Goal: Task Accomplishment & Management: Complete application form

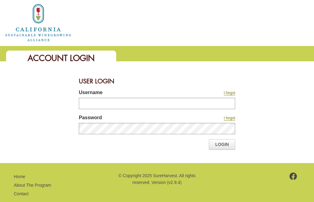
click at [90, 102] on input "Username" at bounding box center [157, 103] width 157 height 11
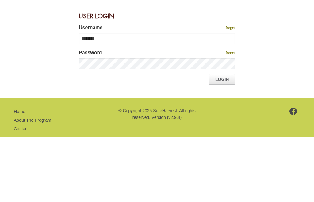
type input "********"
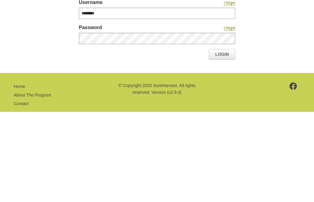
click at [215, 139] on link "Login" at bounding box center [222, 144] width 26 height 10
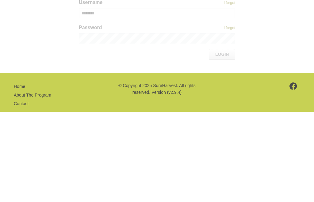
scroll to position [12, 0]
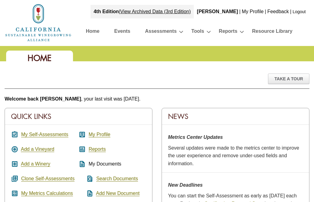
click at [41, 134] on link "My Self-Assessments" at bounding box center [44, 135] width 47 height 6
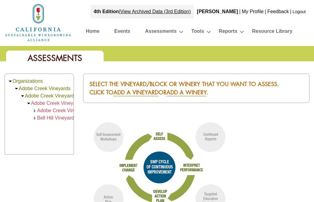
click at [52, 105] on span "Adobe Creek Vineyard (76.00)" at bounding box center [64, 103] width 66 height 5
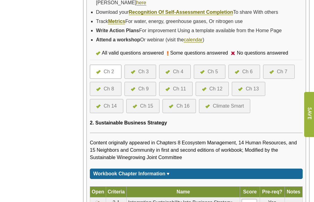
scroll to position [215, 0]
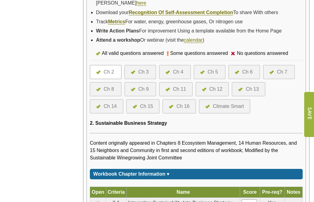
click at [171, 86] on div at bounding box center [169, 89] width 7 height 7
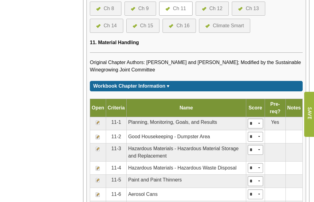
scroll to position [295, 0]
click at [155, 143] on td "Hazardous Materials - Hazardous Material Storage and Replacement" at bounding box center [186, 152] width 120 height 18
click at [99, 147] on img at bounding box center [97, 149] width 5 height 5
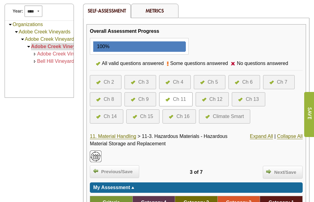
scroll to position [91, 0]
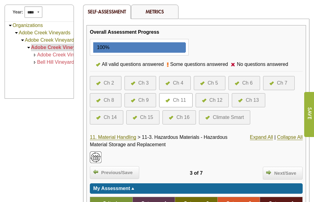
click at [276, 172] on span "Next/Save" at bounding box center [285, 173] width 28 height 7
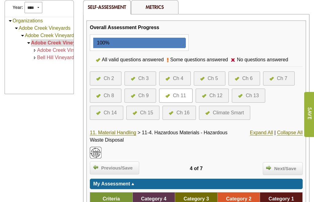
scroll to position [92, 0]
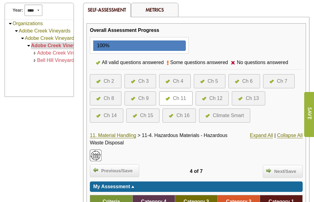
click at [173, 82] on div "Ch 4" at bounding box center [178, 81] width 10 height 7
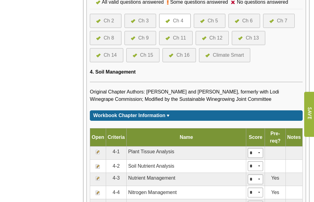
scroll to position [266, 0]
click at [118, 186] on td "4-4" at bounding box center [116, 192] width 21 height 13
click at [97, 191] on img at bounding box center [97, 193] width 5 height 5
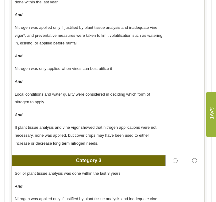
scroll to position [450, 0]
